Goal: Task Accomplishment & Management: Manage account settings

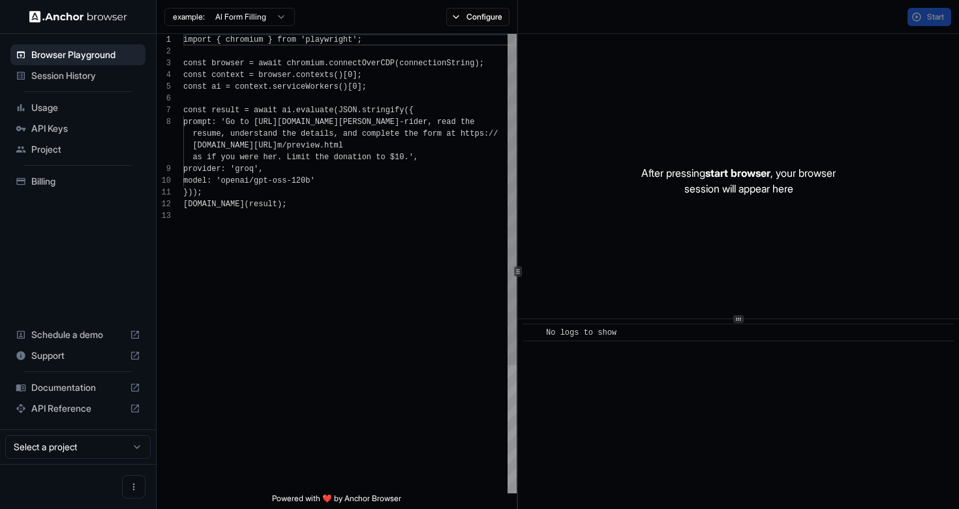
scroll to position [82, 0]
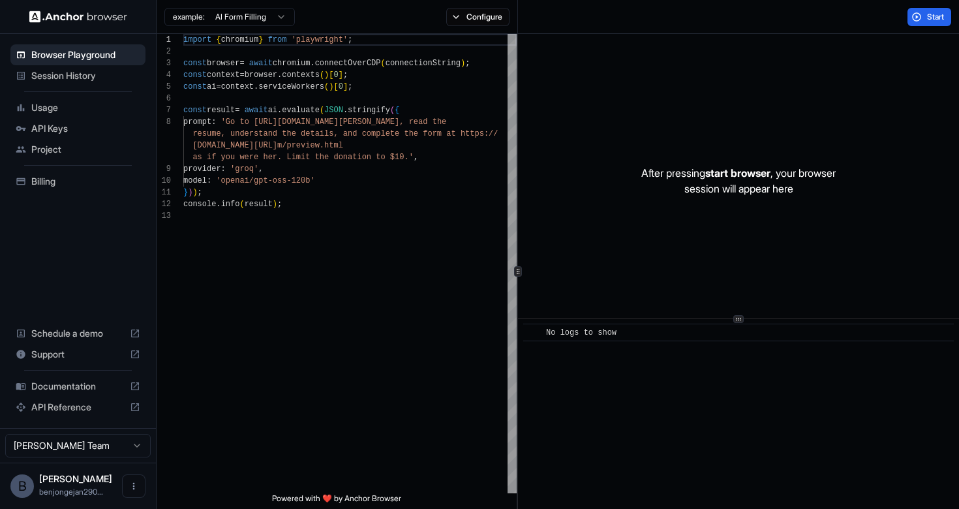
click at [86, 77] on span "Session History" at bounding box center [85, 75] width 109 height 13
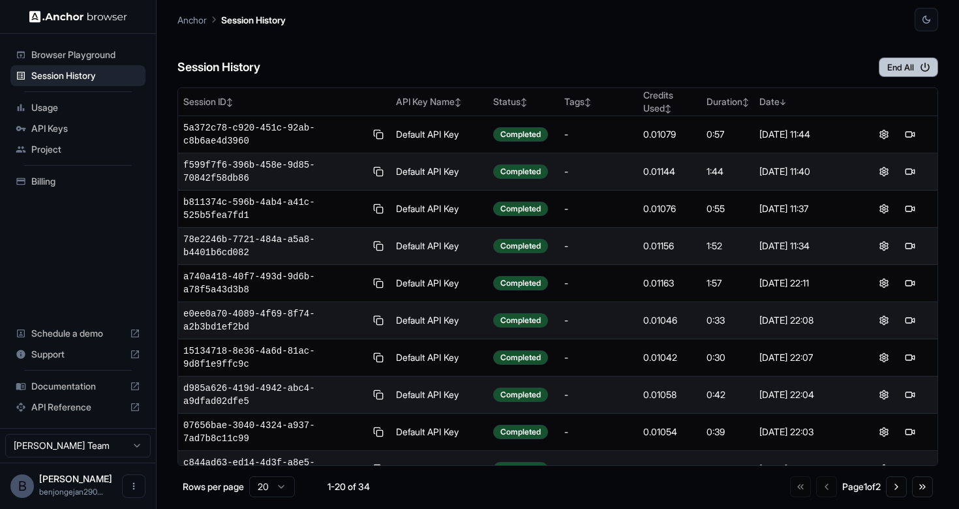
click at [899, 66] on button "End All" at bounding box center [907, 67] width 59 height 20
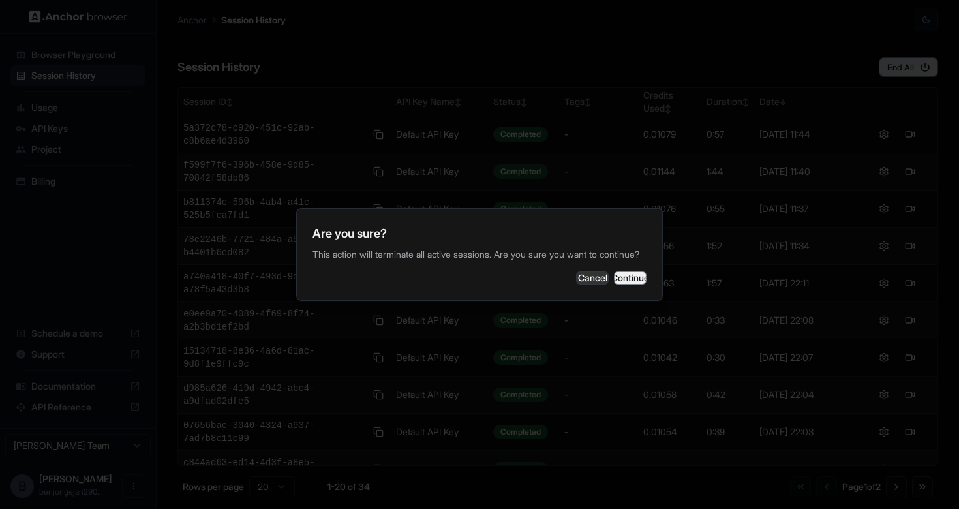
click at [617, 284] on button "Continue" at bounding box center [630, 277] width 33 height 13
